Goal: Find specific page/section: Find specific page/section

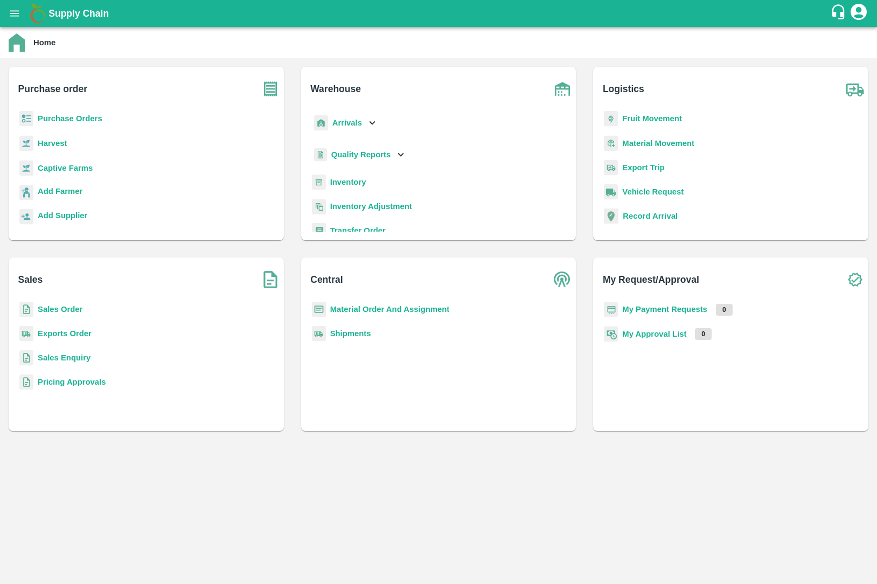
click at [644, 139] on b "Material Movement" at bounding box center [658, 143] width 72 height 9
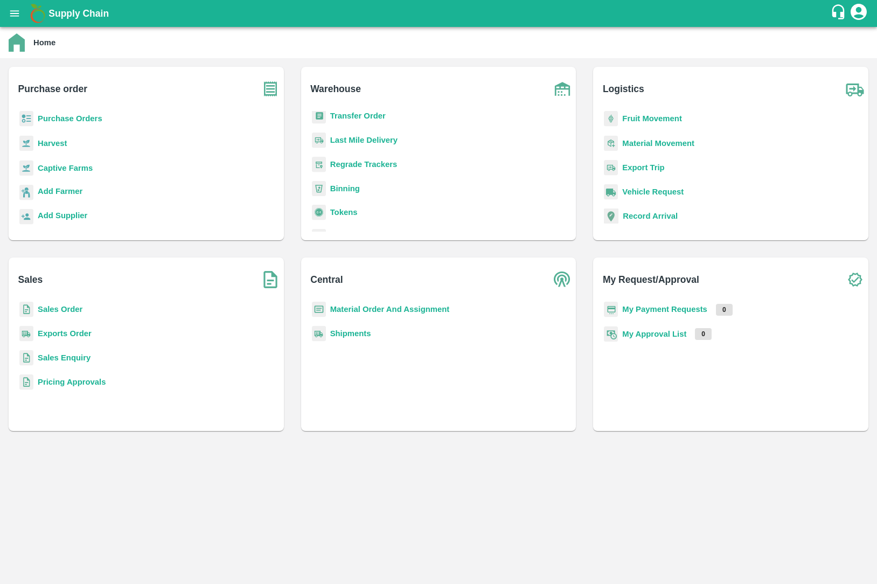
scroll to position [141, 0]
click at [410, 309] on b "Material Order And Assignment" at bounding box center [390, 309] width 120 height 9
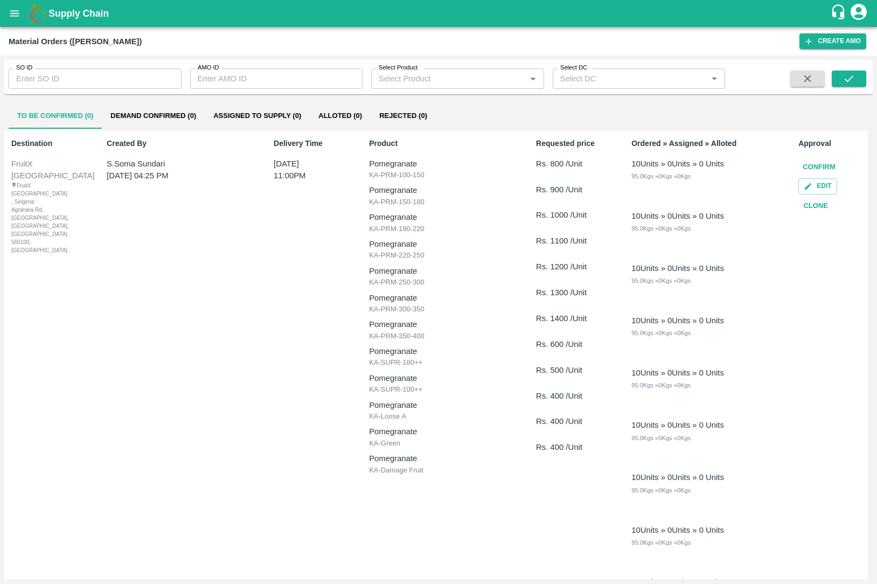
click at [273, 72] on input "AMO ID" at bounding box center [276, 78] width 173 height 20
paste input "10261"
click at [826, 72] on span at bounding box center [807, 79] width 43 height 17
click at [844, 73] on icon "submit" at bounding box center [849, 79] width 12 height 12
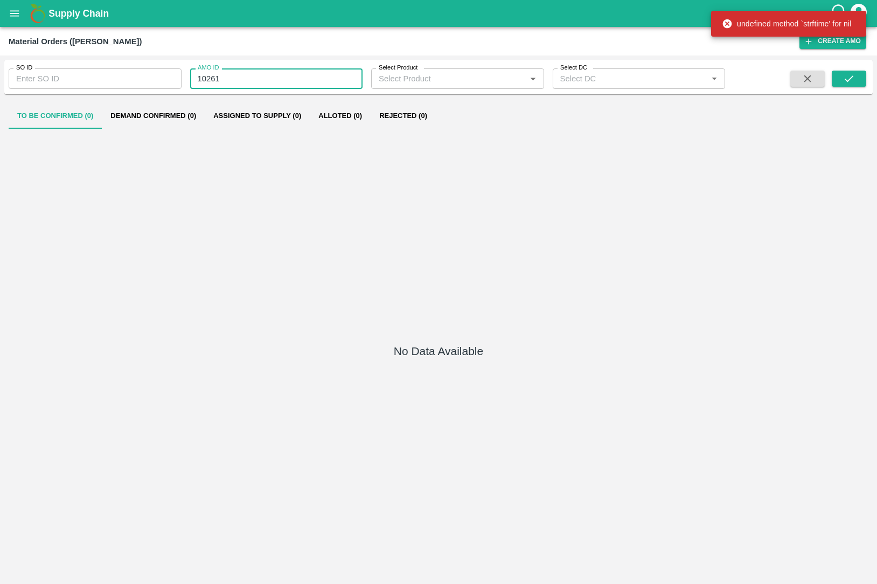
click at [262, 76] on input "10261" at bounding box center [276, 78] width 173 height 20
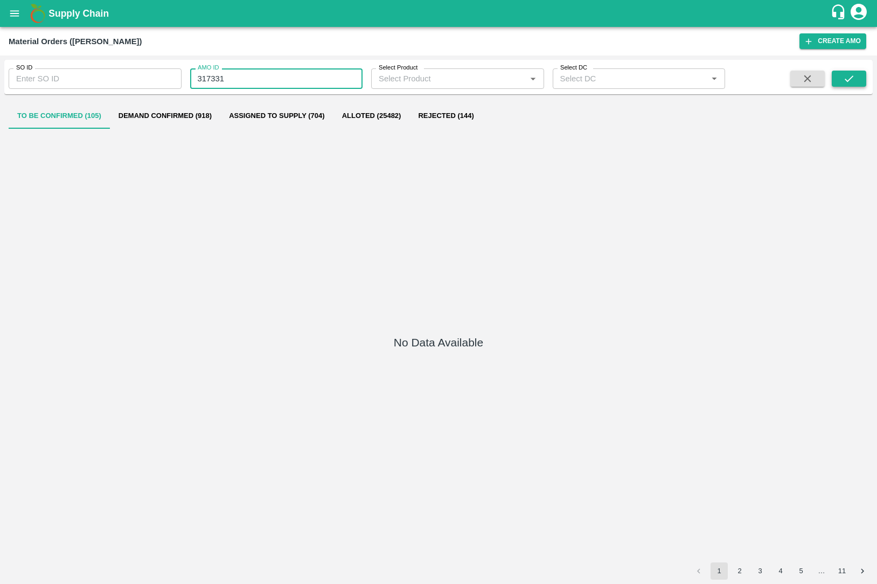
type input "317331"
click at [856, 79] on button "submit" at bounding box center [849, 79] width 34 height 16
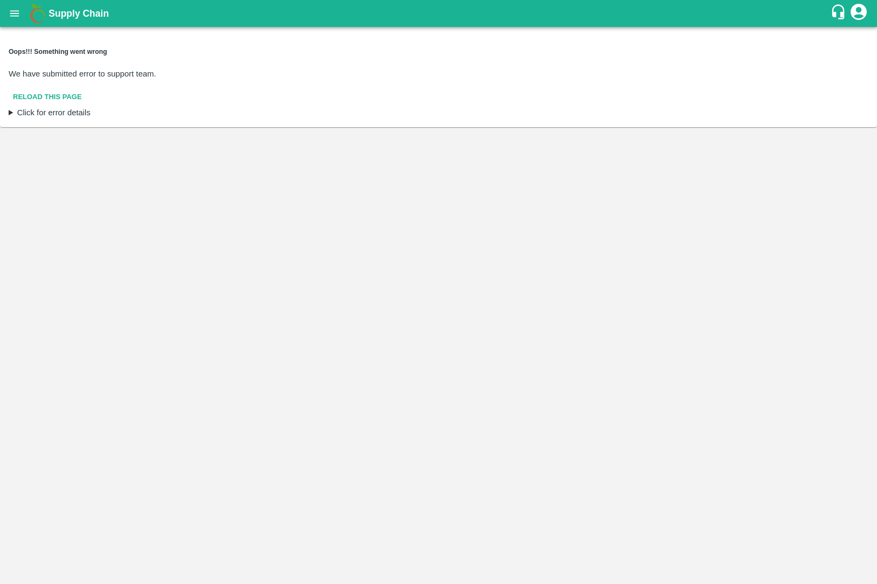
click at [575, 66] on div "Oops!!! Something went wrong We have submitted error to support team. Reload th…" at bounding box center [439, 77] width 860 height 60
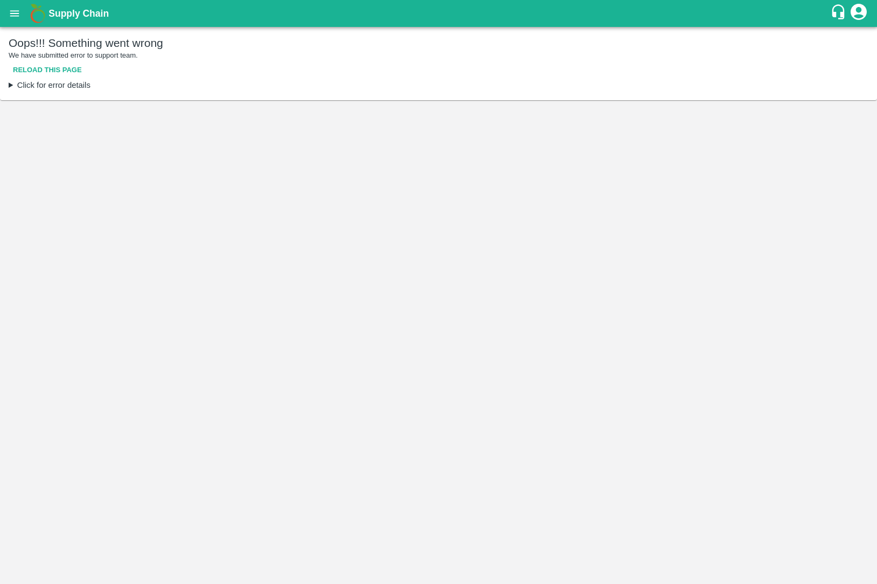
click at [33, 71] on button "Reload this page" at bounding box center [48, 70] width 78 height 19
click at [32, 72] on button "Reload this page" at bounding box center [48, 70] width 78 height 19
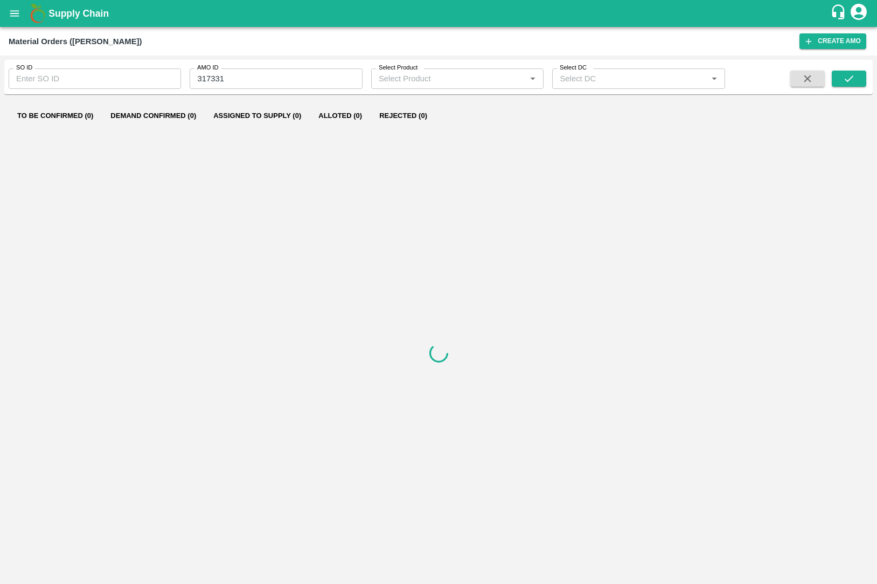
click at [236, 76] on input "317331" at bounding box center [276, 78] width 172 height 20
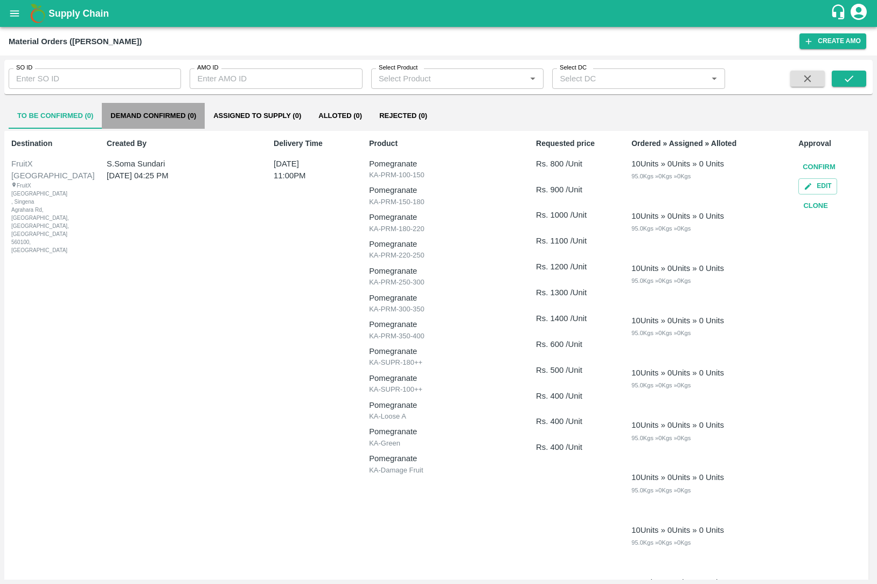
click at [167, 124] on button "Demand Confirmed (0)" at bounding box center [153, 116] width 103 height 26
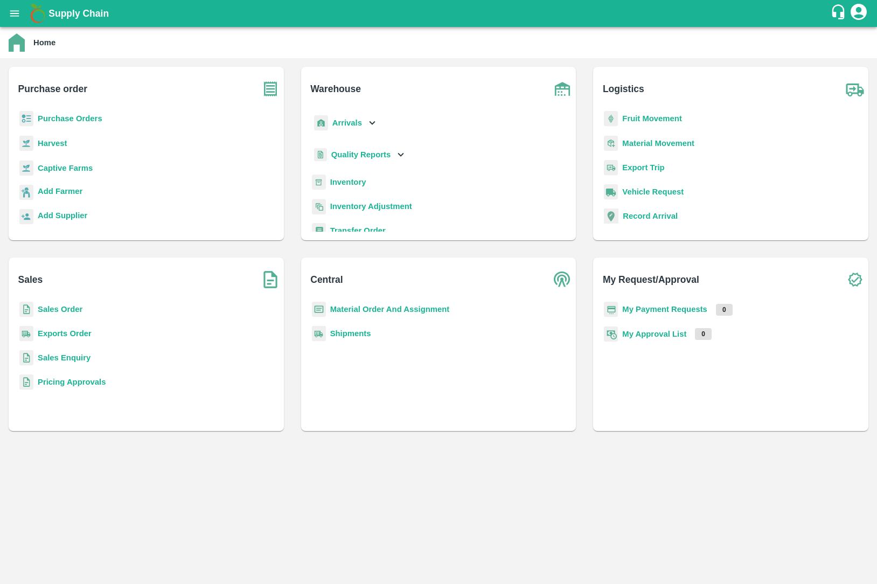
click at [74, 337] on b "Exports Order" at bounding box center [65, 333] width 54 height 9
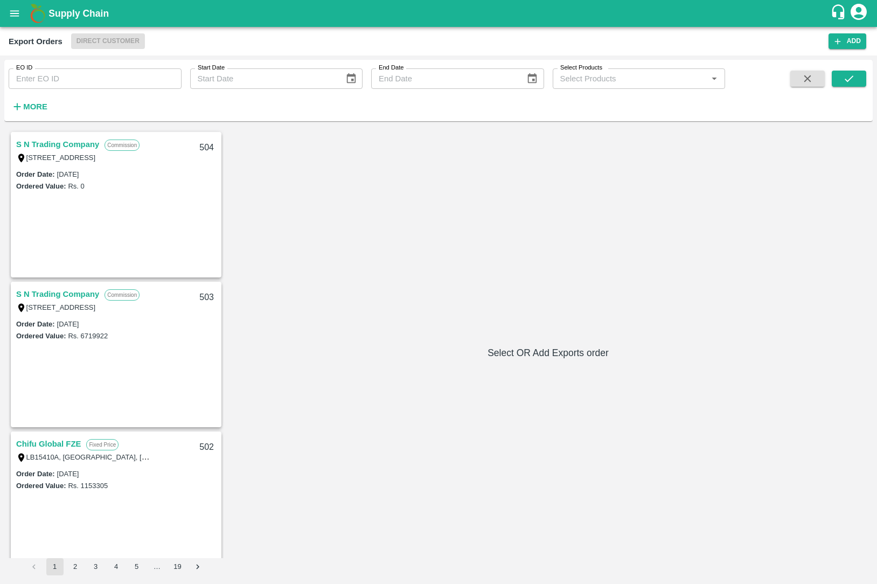
click at [65, 293] on link "S N Trading Company" at bounding box center [57, 294] width 83 height 14
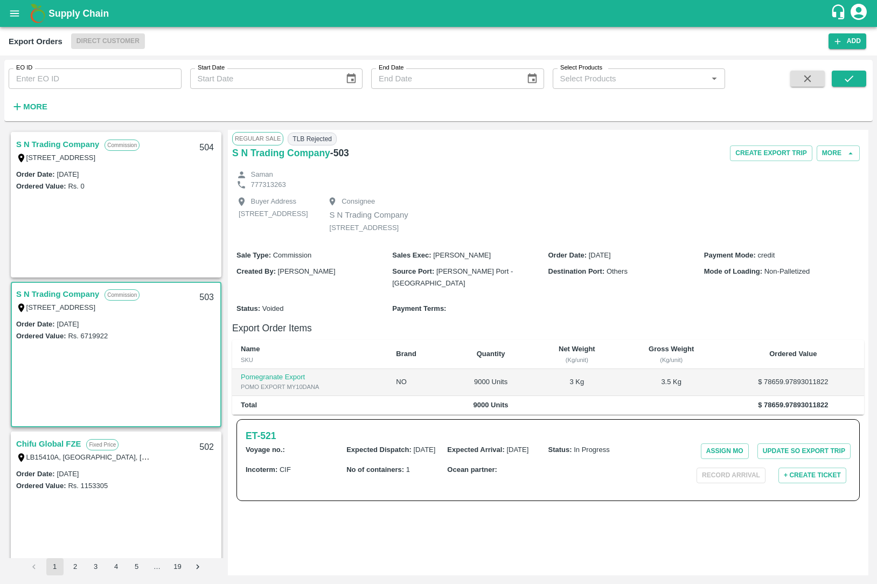
click at [71, 446] on link "Chifu Global FZE" at bounding box center [48, 444] width 65 height 14
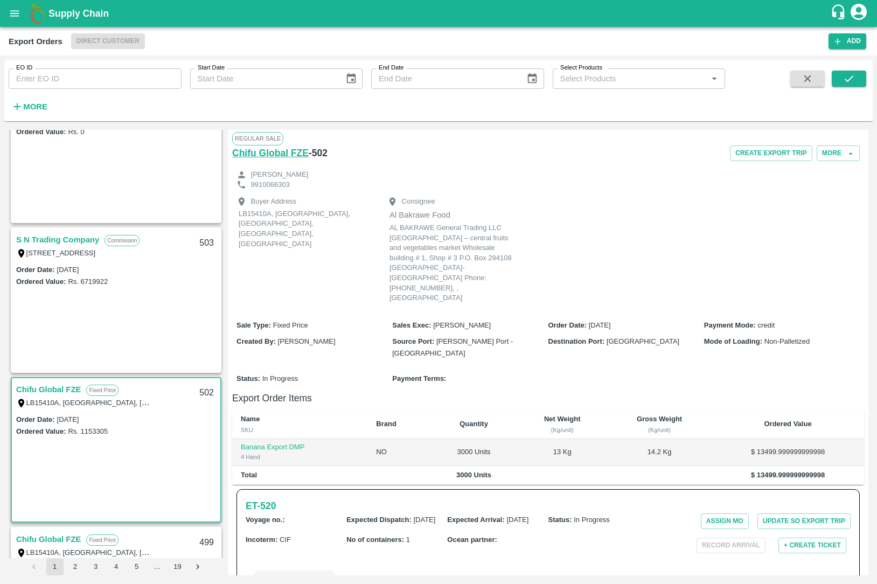
click at [276, 151] on h6 "Chifu Global FZE" at bounding box center [270, 152] width 76 height 15
